Goal: Information Seeking & Learning: Learn about a topic

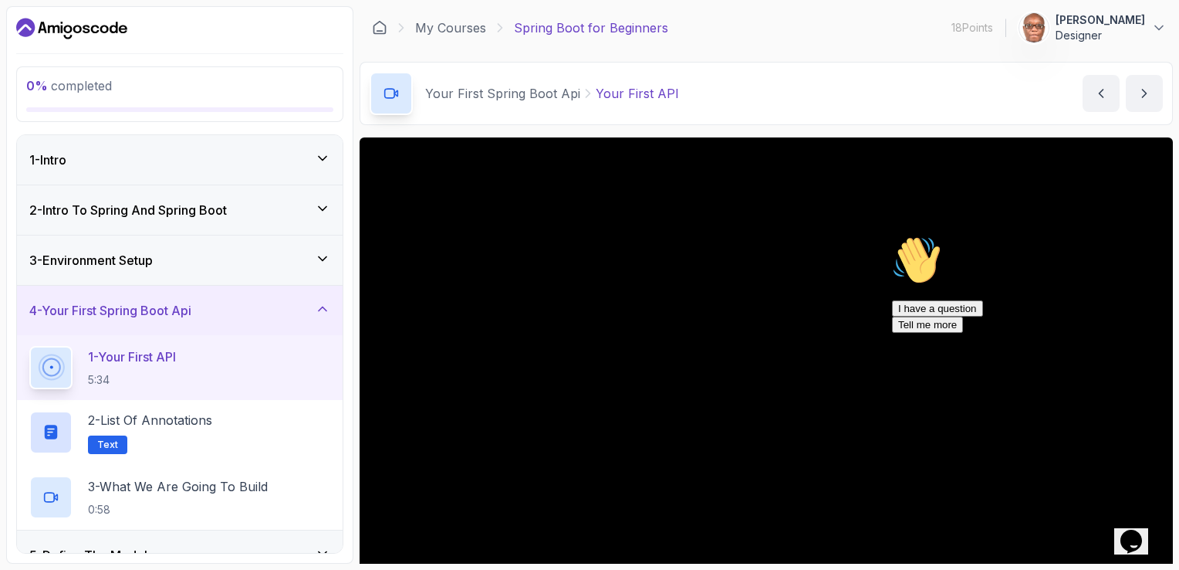
drag, startPoint x: 1148, startPoint y: 343, endPoint x: 2034, endPoint y: 572, distance: 914.4
click at [892, 235] on icon "Chat attention grabber" at bounding box center [892, 235] width 0 height 0
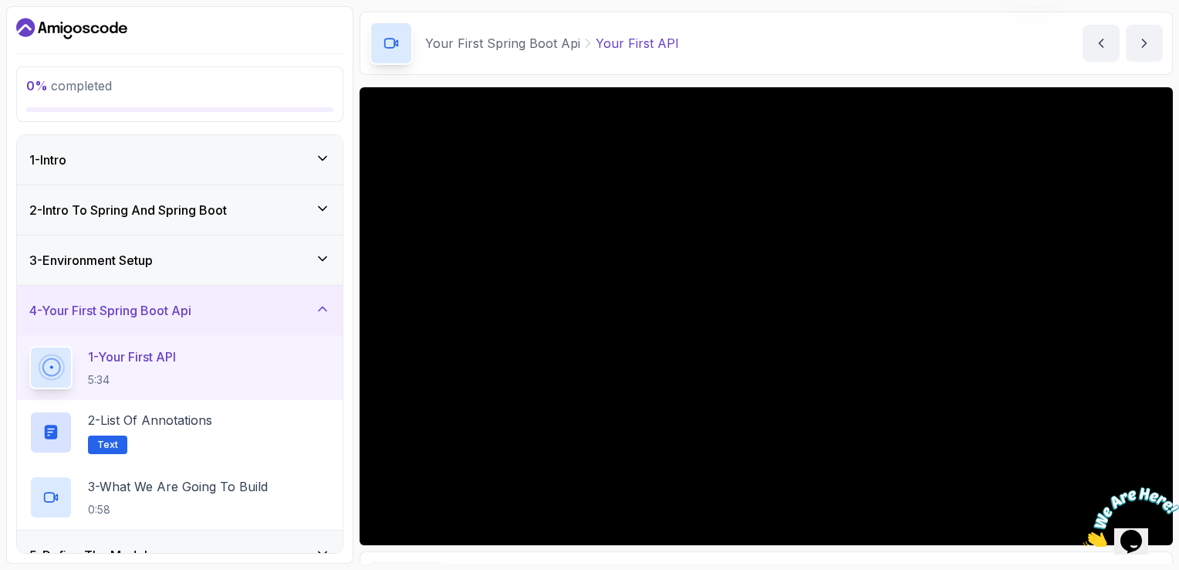
scroll to position [77, 0]
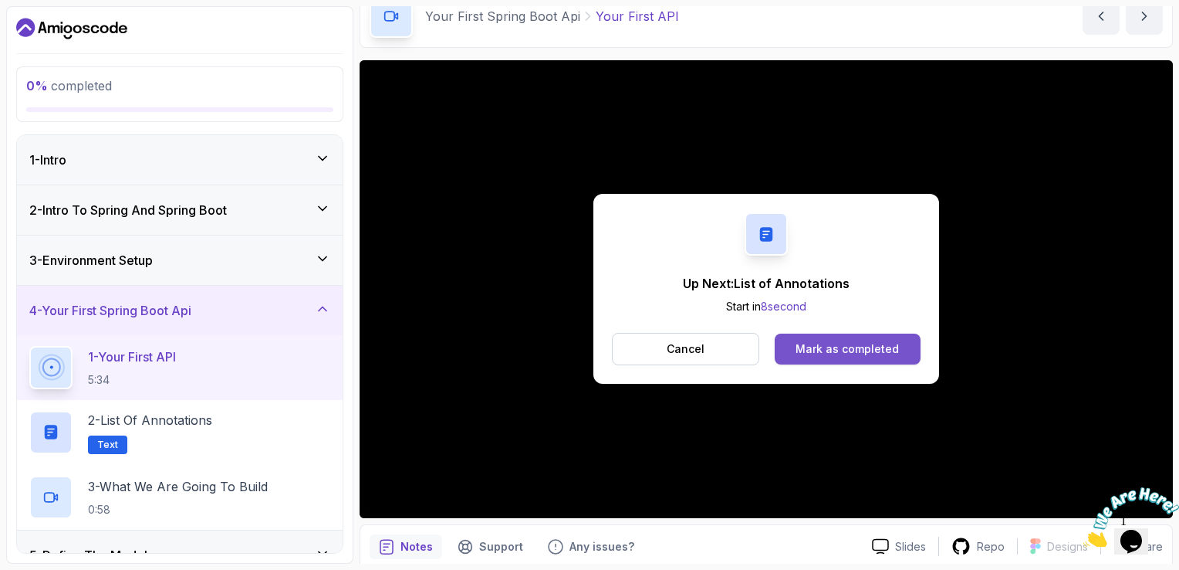
click at [849, 346] on div "Mark as completed" at bounding box center [847, 348] width 103 height 15
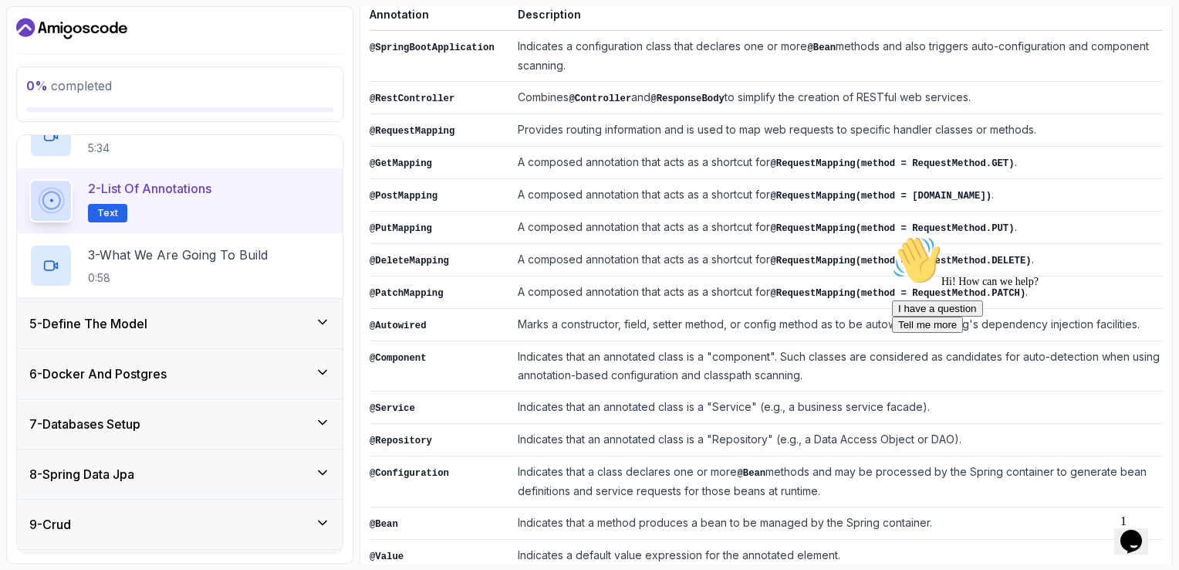
scroll to position [219, 0]
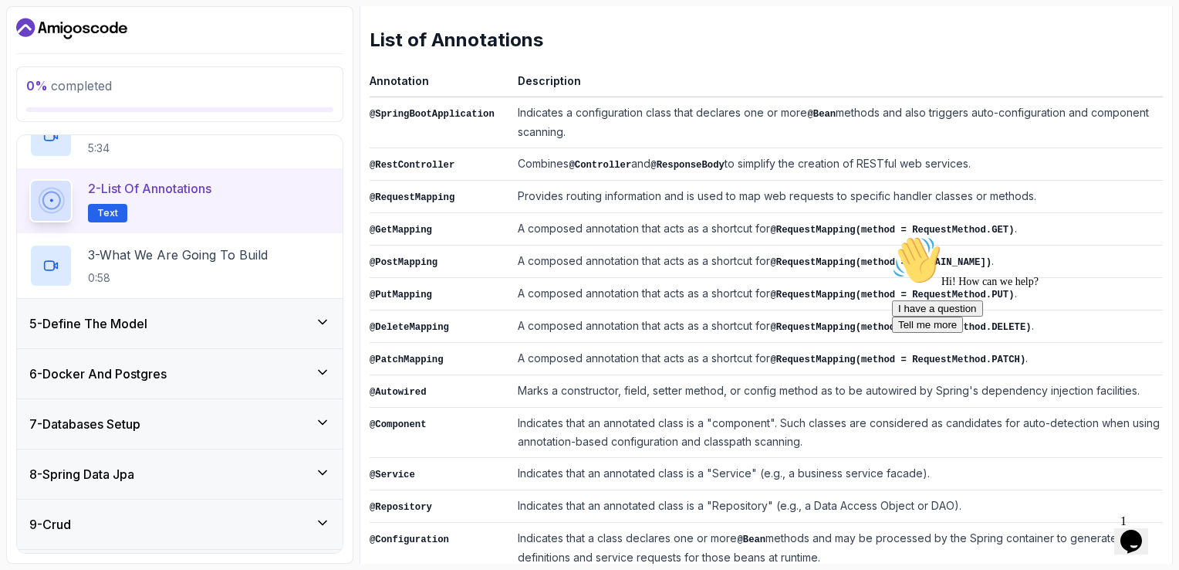
click at [892, 235] on icon "Chat attention grabber" at bounding box center [892, 235] width 0 height 0
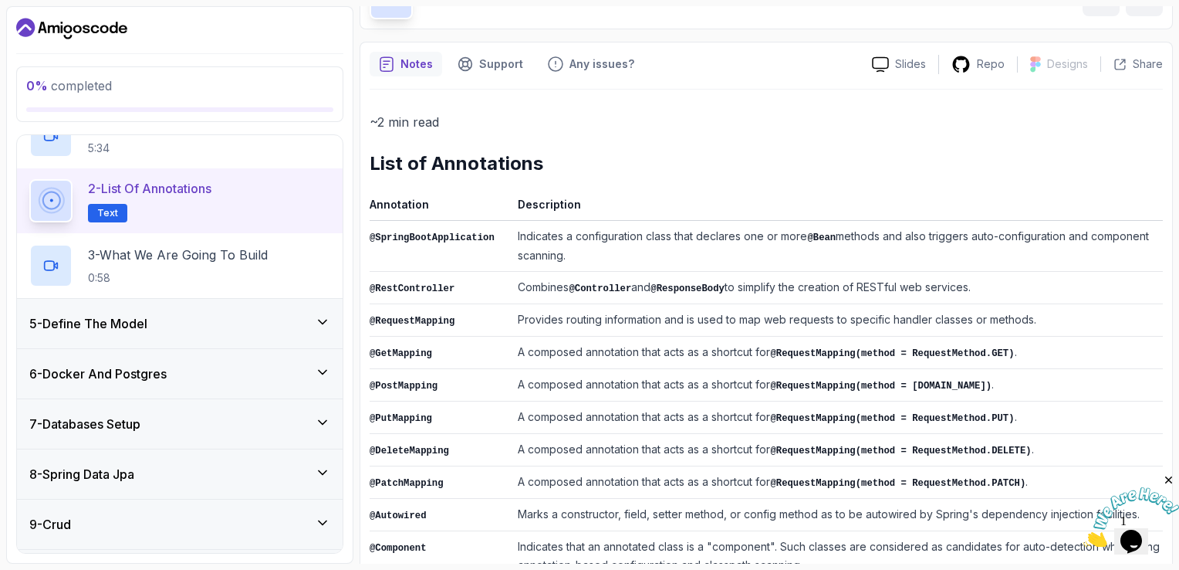
scroll to position [0, 0]
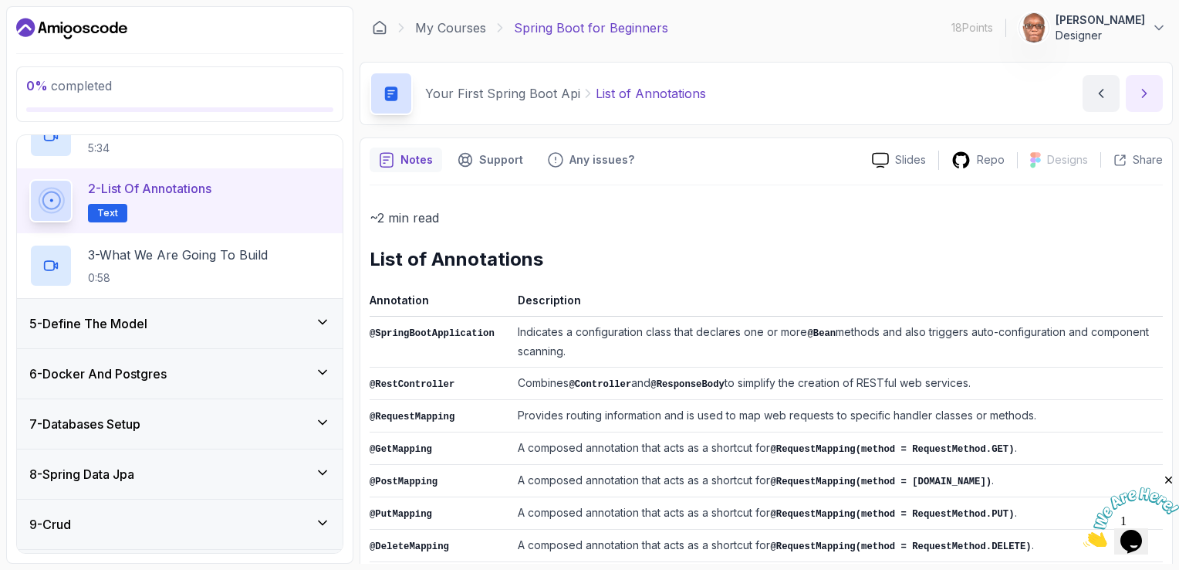
click at [1145, 93] on icon "next content" at bounding box center [1144, 93] width 15 height 15
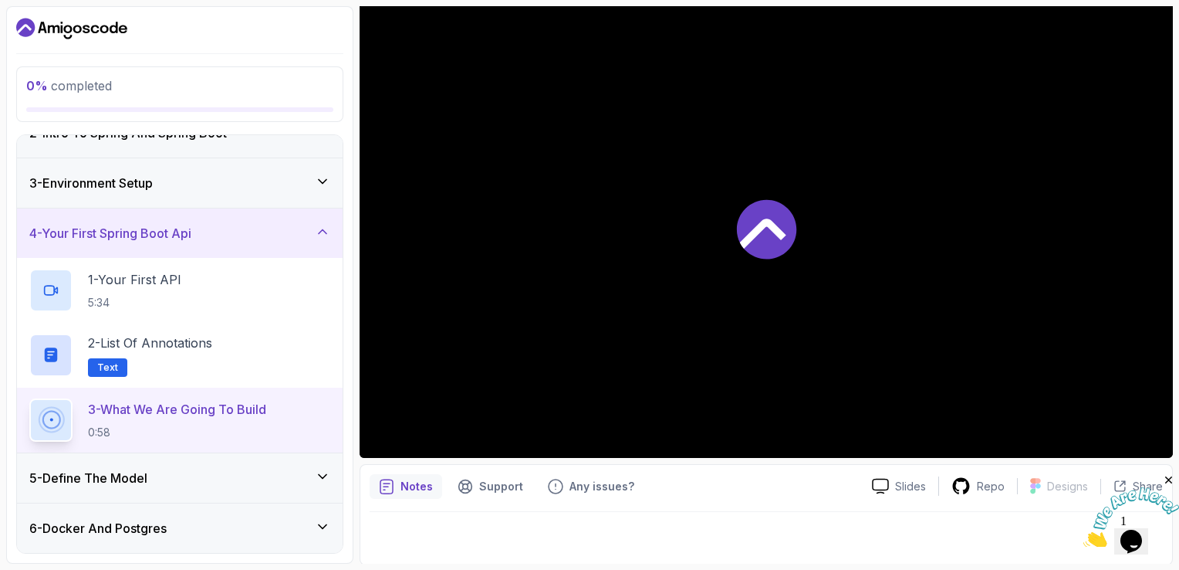
scroll to position [154, 0]
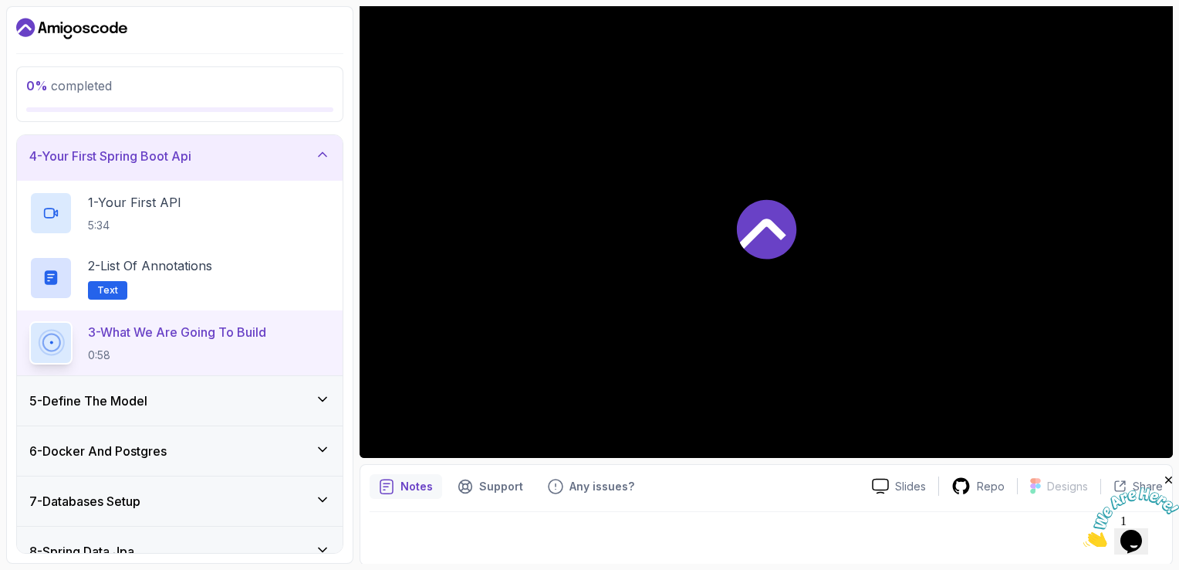
click at [756, 231] on icon at bounding box center [763, 234] width 46 height 30
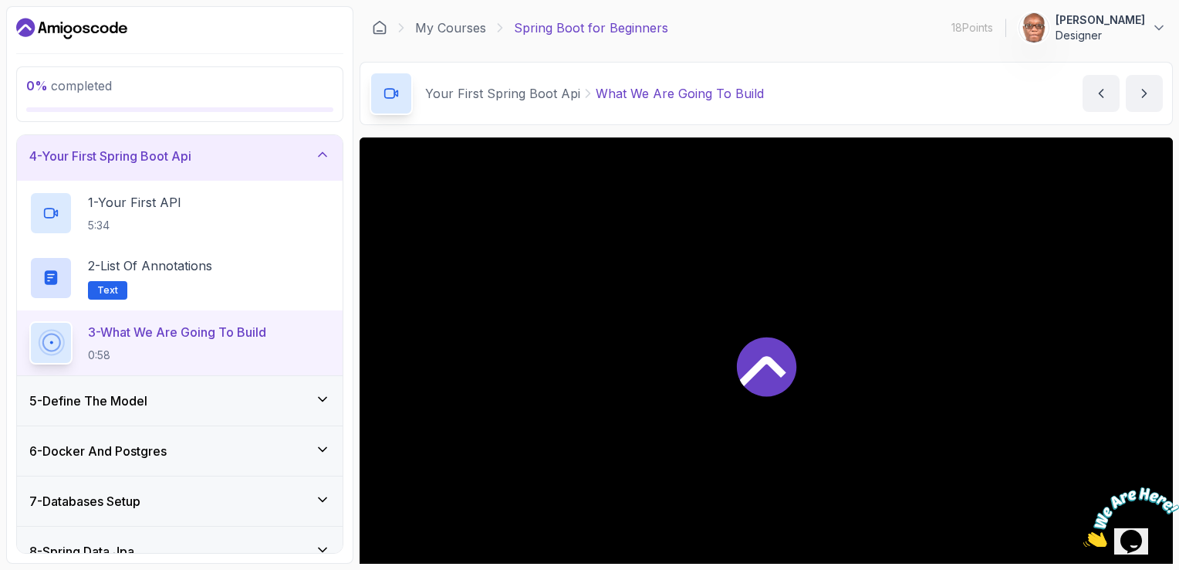
click at [386, 94] on icon at bounding box center [391, 93] width 15 height 15
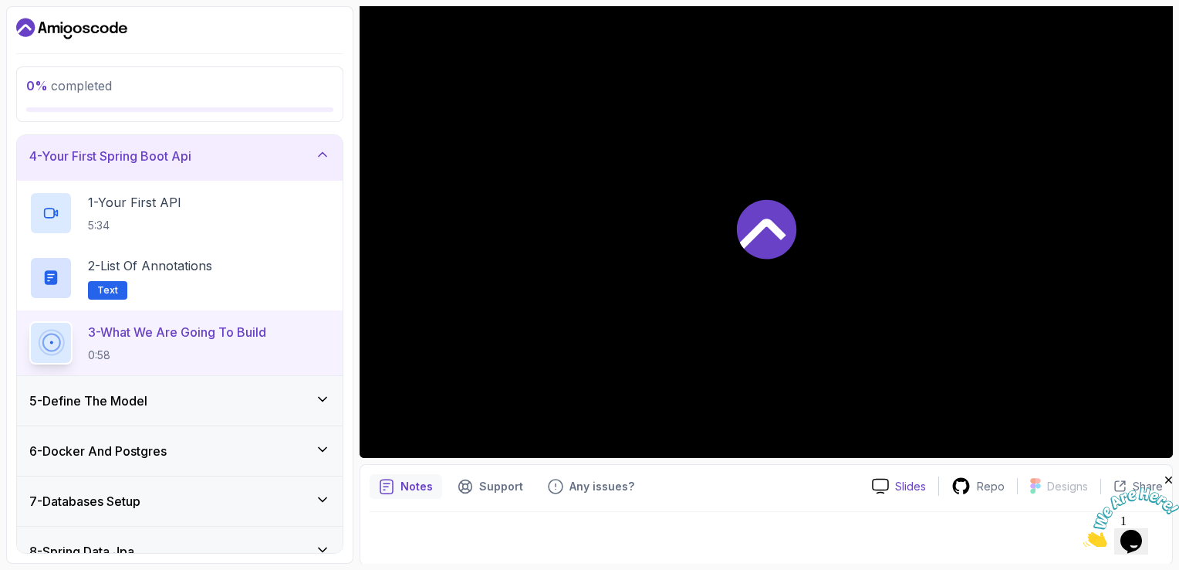
click at [898, 486] on p "Slides" at bounding box center [910, 485] width 31 height 15
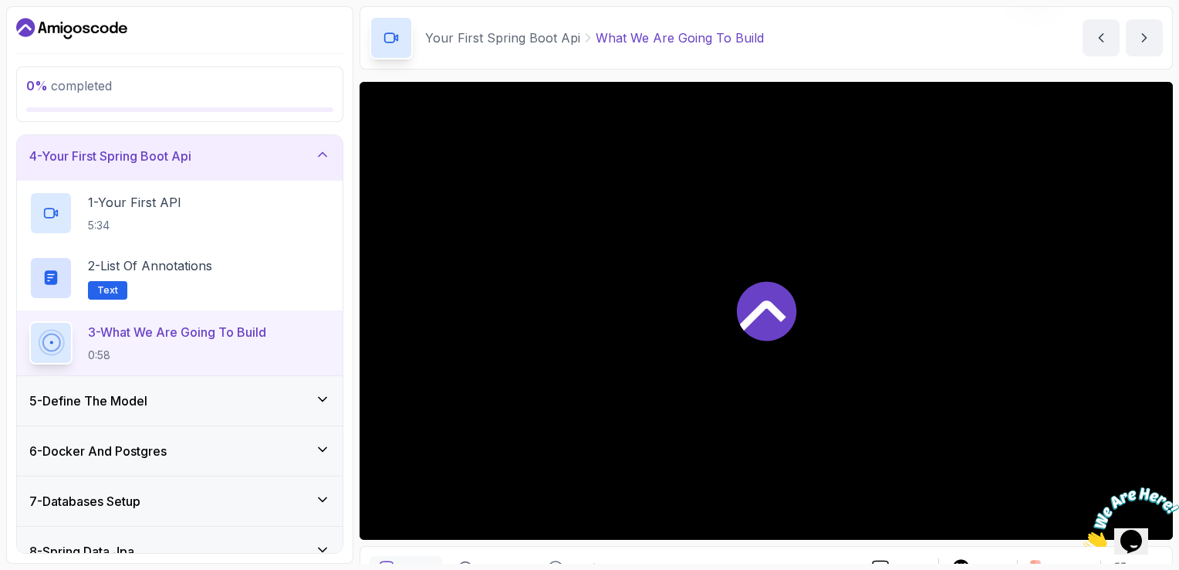
scroll to position [0, 0]
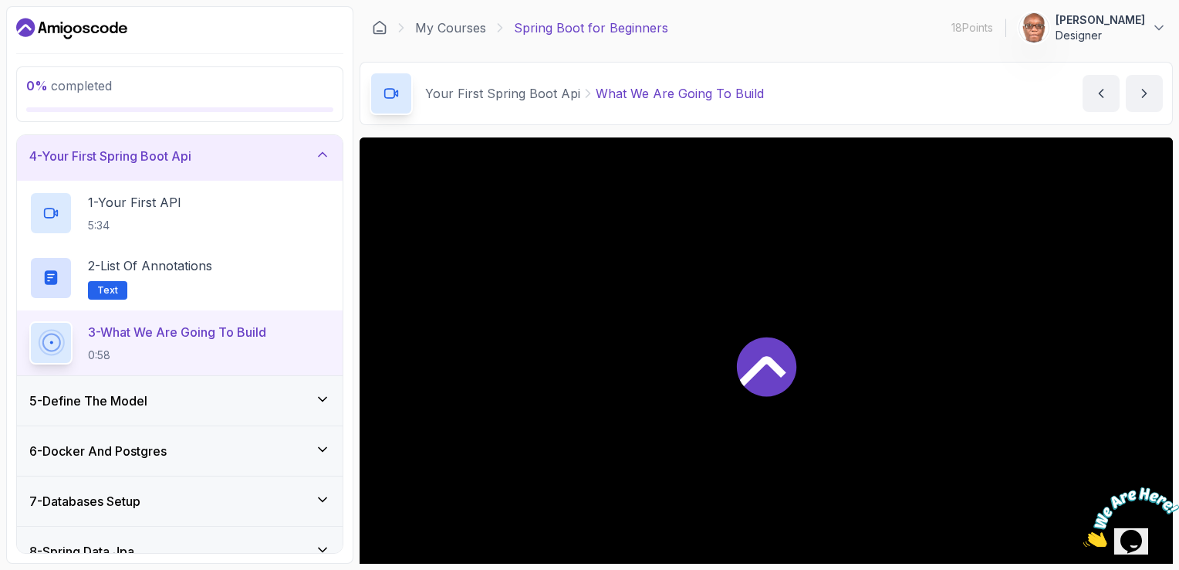
click at [51, 338] on icon at bounding box center [51, 342] width 19 height 19
click at [157, 330] on p "3 - What We Are Going To Build" at bounding box center [177, 332] width 178 height 19
click at [576, 377] on div at bounding box center [766, 366] width 813 height 458
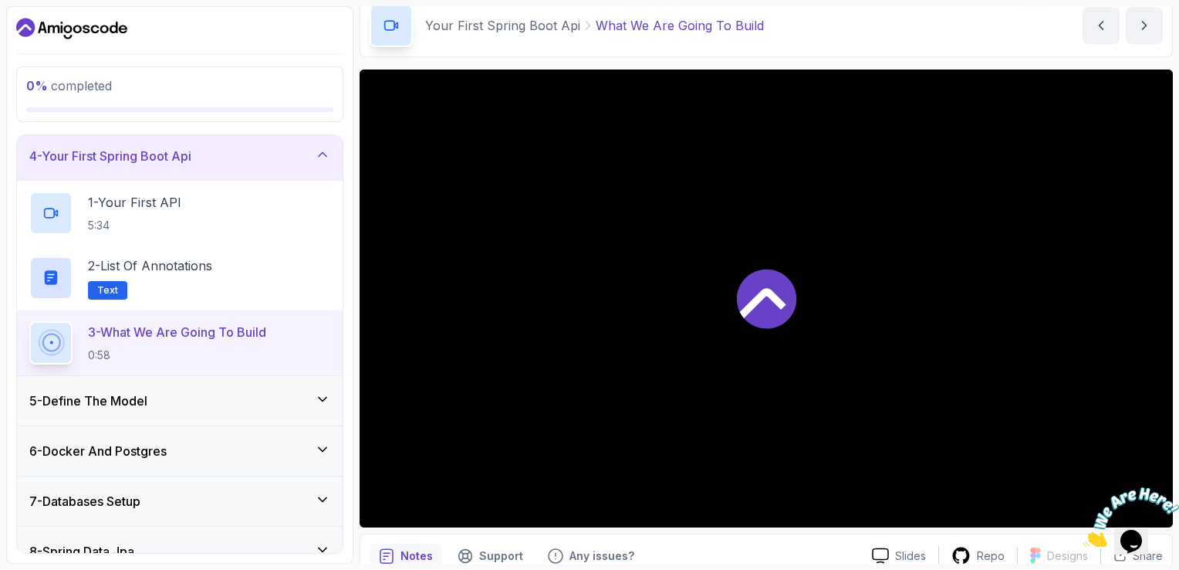
scroll to position [137, 0]
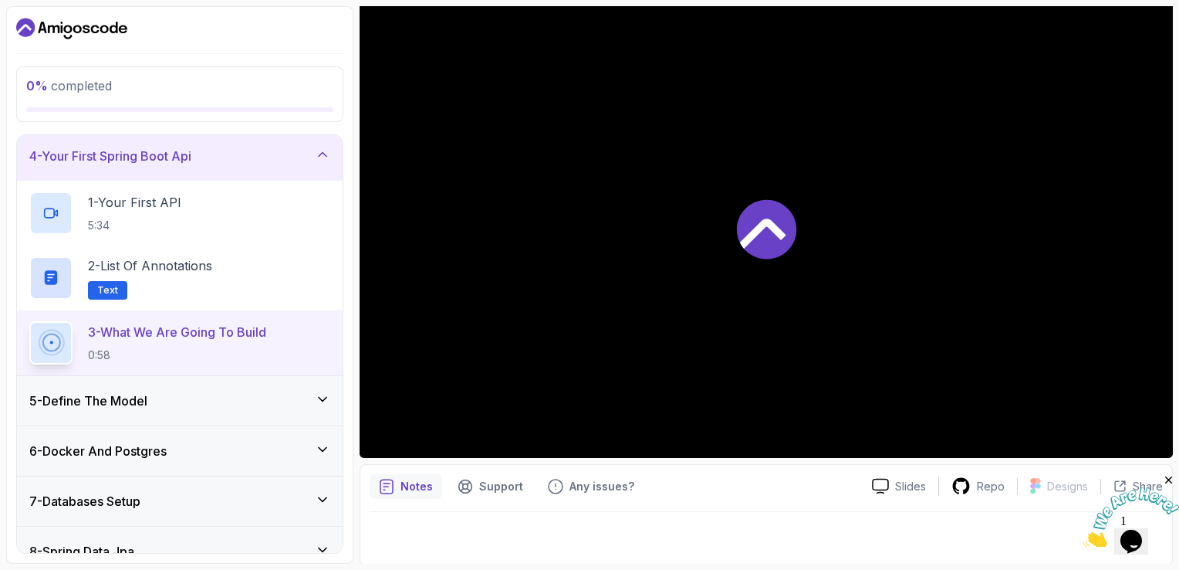
click at [580, 357] on div at bounding box center [766, 229] width 813 height 458
